Goal: Task Accomplishment & Management: Manage account settings

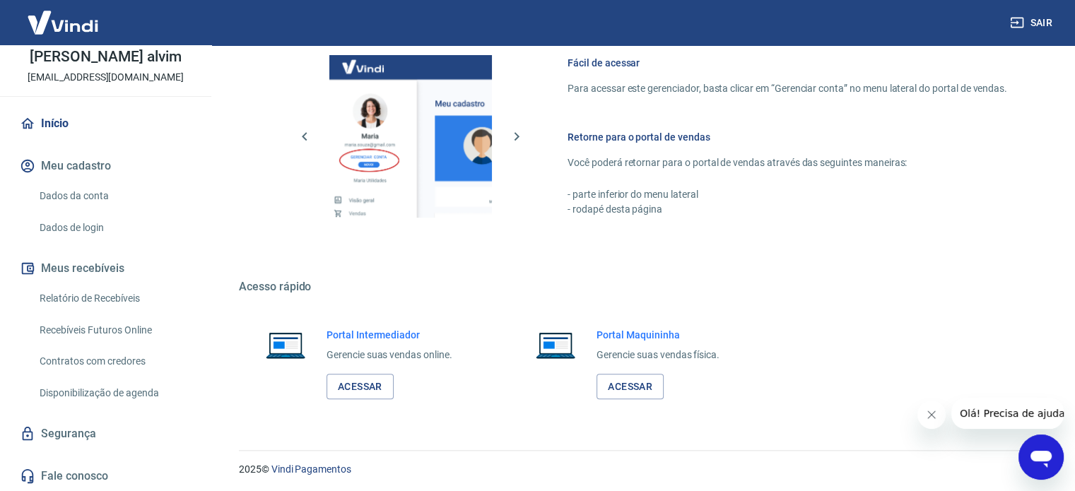
scroll to position [771, 0]
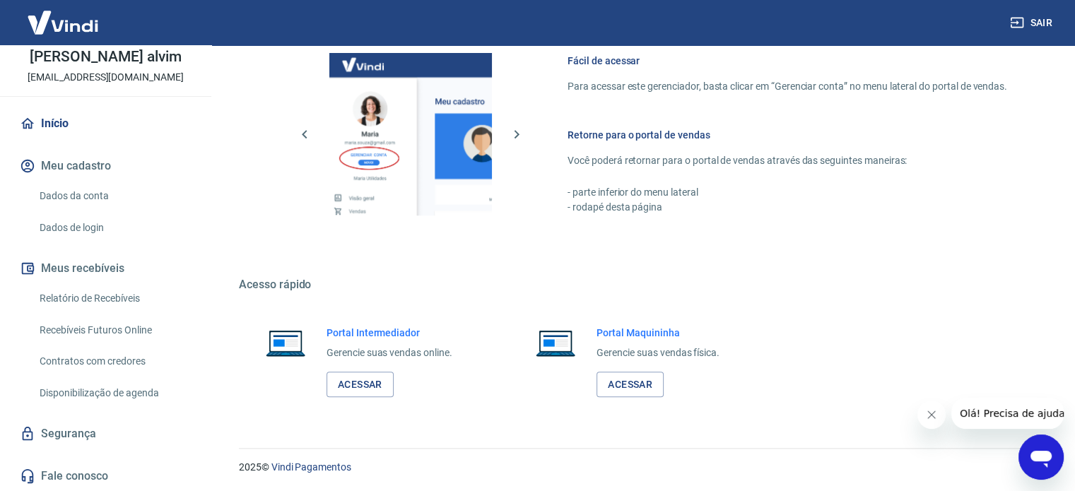
click at [385, 346] on p "Gerencie suas vendas online." at bounding box center [390, 353] width 126 height 15
click at [375, 380] on link "Acessar" at bounding box center [360, 385] width 67 height 26
click at [375, 393] on link "Acessar" at bounding box center [360, 385] width 67 height 26
